Goal: Task Accomplishment & Management: Manage account settings

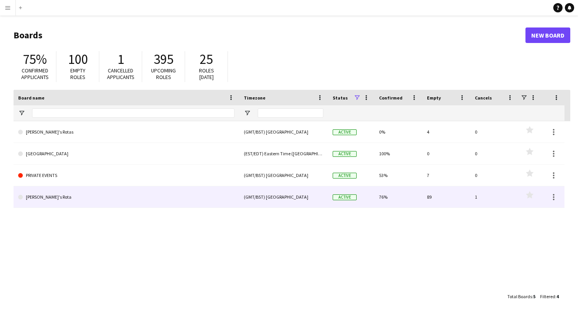
click at [41, 197] on link "[PERSON_NAME]'s Rota" at bounding box center [126, 197] width 217 height 22
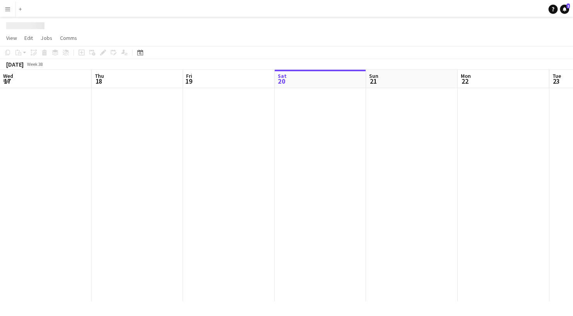
scroll to position [0, 185]
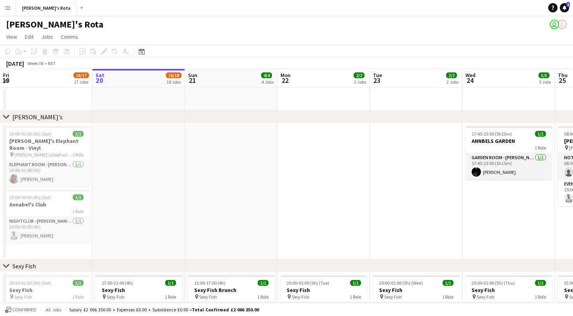
click at [6, 80] on app-icon "Expand/collapse" at bounding box center [6, 79] width 6 height 7
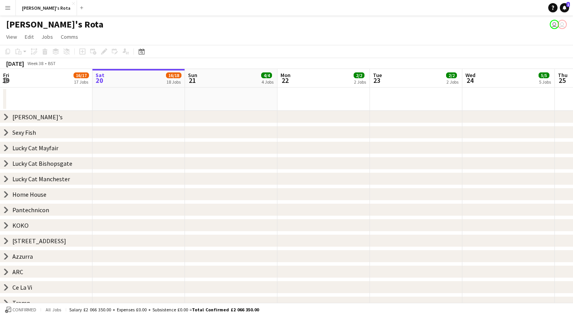
click at [6, 80] on app-icon "Expand/collapse" at bounding box center [5, 80] width 7 height 6
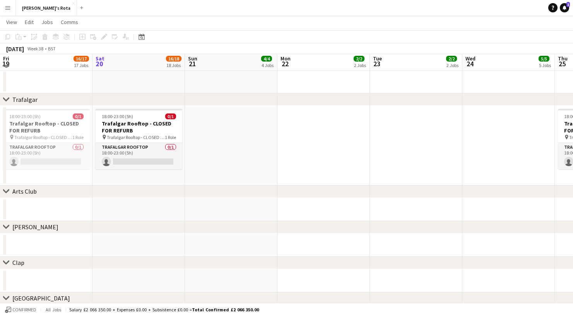
scroll to position [1591, 0]
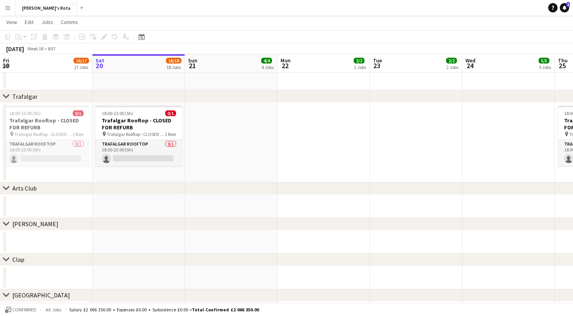
click at [107, 0] on app-navbar "Menu Boards Boards Boards All jobs Status Workforce Workforce My Workforce Recr…" at bounding box center [286, 7] width 573 height 15
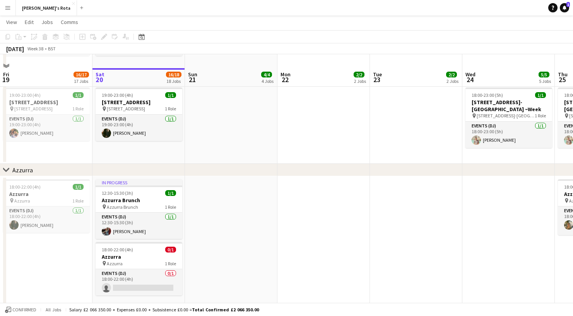
scroll to position [1171, 0]
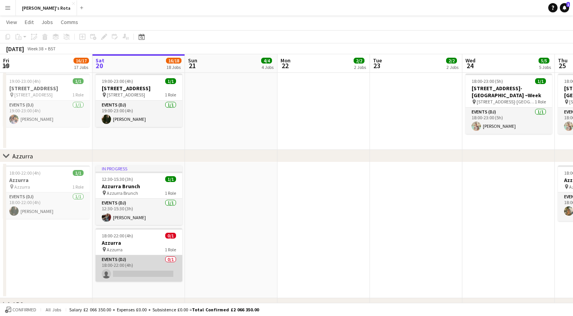
click at [144, 272] on app-card-role "Events (DJ) 0/1 18:00-22:00 (4h) single-neutral-actions" at bounding box center [139, 268] width 87 height 26
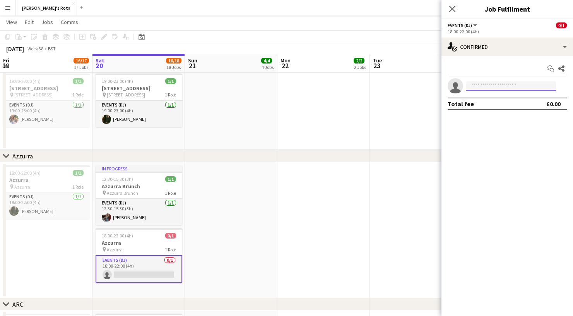
click at [484, 88] on input at bounding box center [511, 85] width 90 height 9
type input "*****"
click at [481, 99] on span "[PERSON_NAME]" at bounding box center [494, 97] width 44 height 7
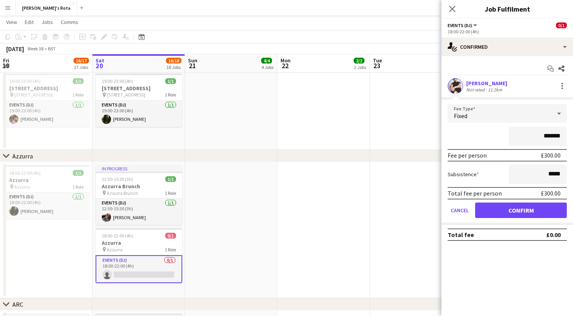
click at [516, 211] on button "Confirm" at bounding box center [521, 209] width 92 height 15
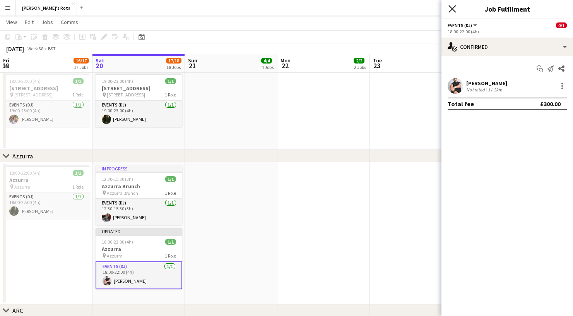
click at [454, 9] on icon "Close pop-in" at bounding box center [451, 8] width 7 height 7
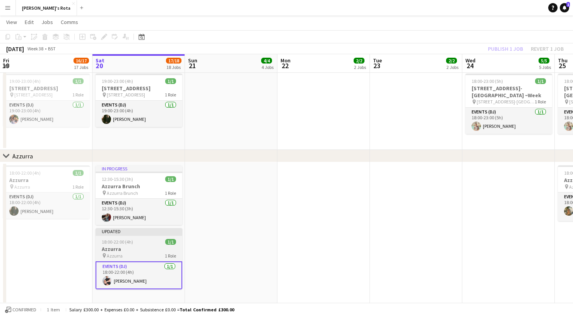
click at [123, 245] on h3 "Azzurra" at bounding box center [139, 248] width 87 height 7
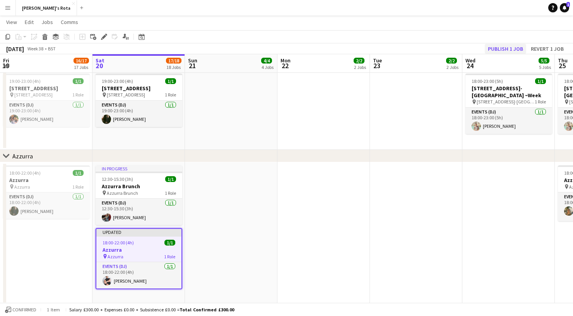
click at [505, 48] on button "Publish 1 job" at bounding box center [504, 49] width 41 height 10
